Goal: Entertainment & Leisure: Consume media (video, audio)

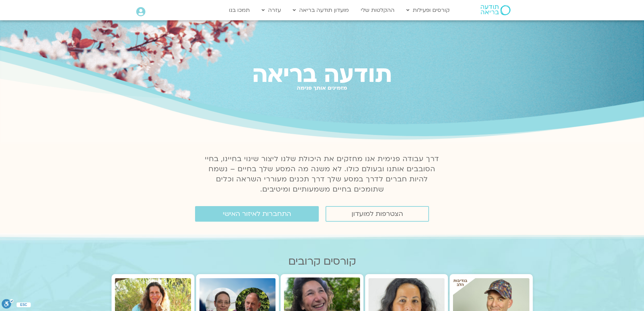
scroll to position [110, 0]
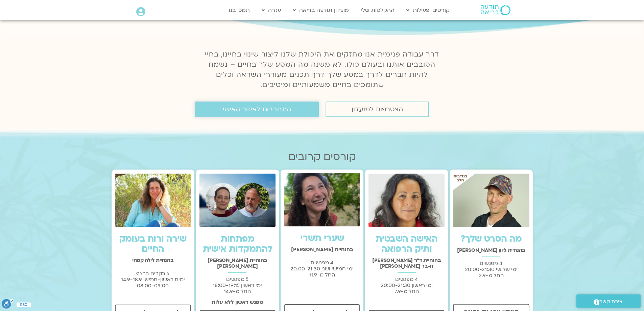
click at [273, 108] on span "התחברות לאיזור האישי" at bounding box center [257, 108] width 68 height 7
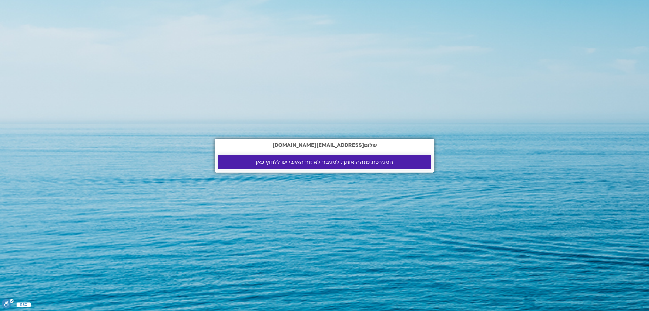
click at [341, 163] on span "המערכת מזהה אותך. למעבר לאיזור האישי יש ללחוץ כאן" at bounding box center [324, 162] width 137 height 6
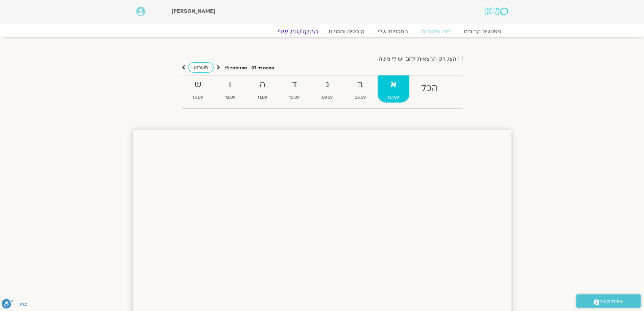
click at [306, 28] on link "ההקלטות שלי" at bounding box center [297, 31] width 57 height 8
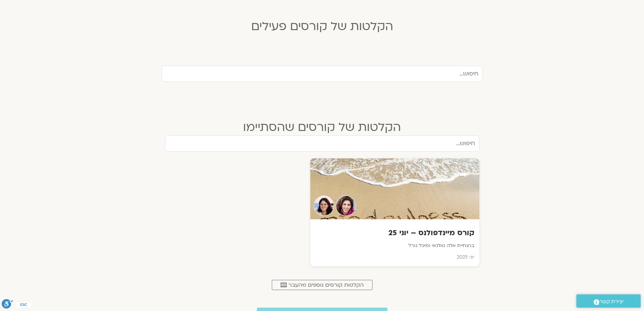
scroll to position [211, 0]
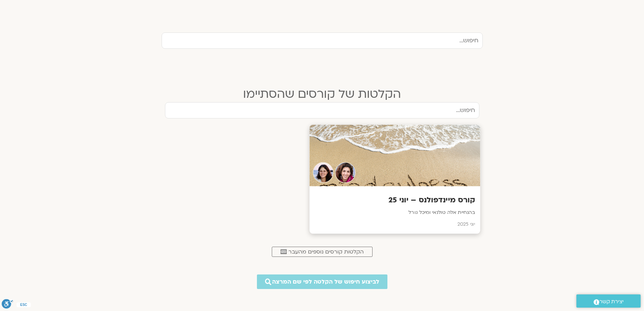
click at [419, 165] on div at bounding box center [394, 156] width 171 height 62
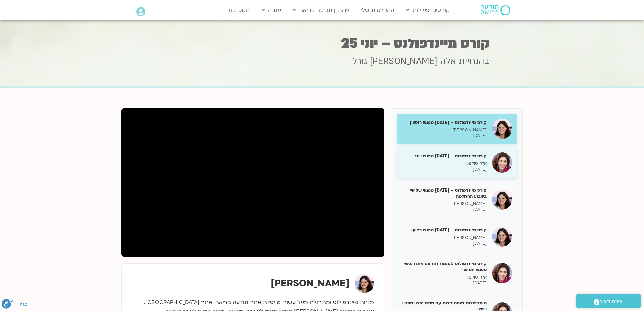
click at [480, 163] on p "אלה טולנאי" at bounding box center [444, 164] width 85 height 6
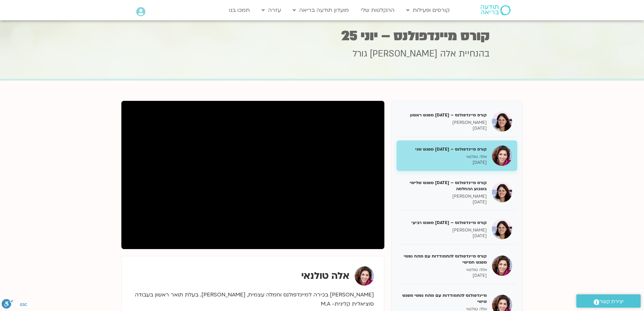
scroll to position [8, 0]
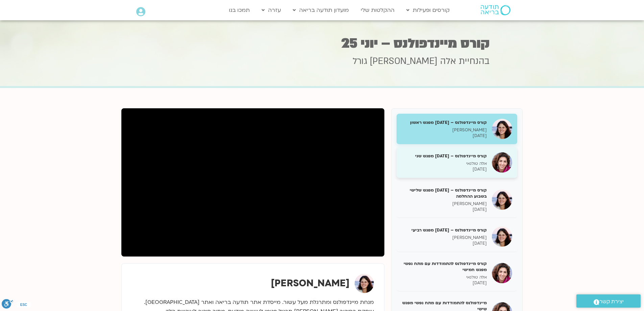
click at [452, 168] on p "[DATE]" at bounding box center [444, 169] width 85 height 6
